Goal: Information Seeking & Learning: Find specific fact

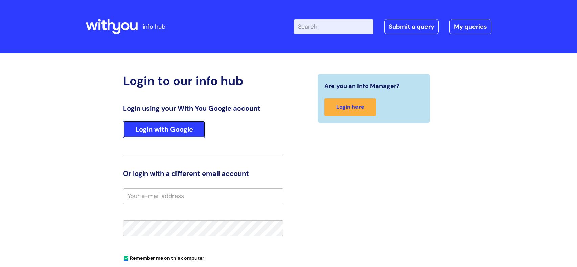
click at [193, 127] on link "Login with Google" at bounding box center [164, 130] width 82 height 18
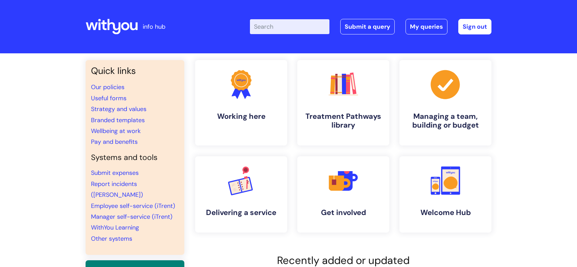
click at [264, 30] on input "Enter your search term here..." at bounding box center [289, 26] width 79 height 15
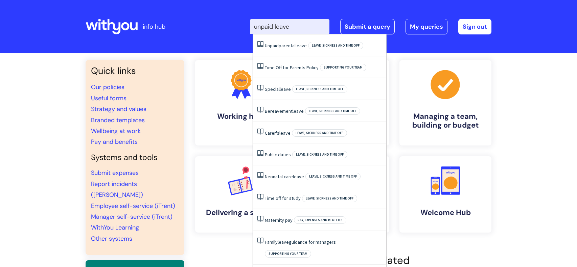
type input "unpaid leave"
click button "Search" at bounding box center [0, 0] width 0 height 0
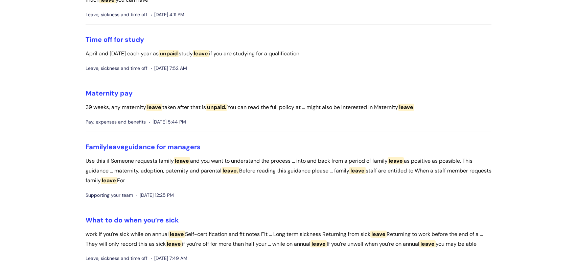
scroll to position [519, 0]
